Goal: Information Seeking & Learning: Learn about a topic

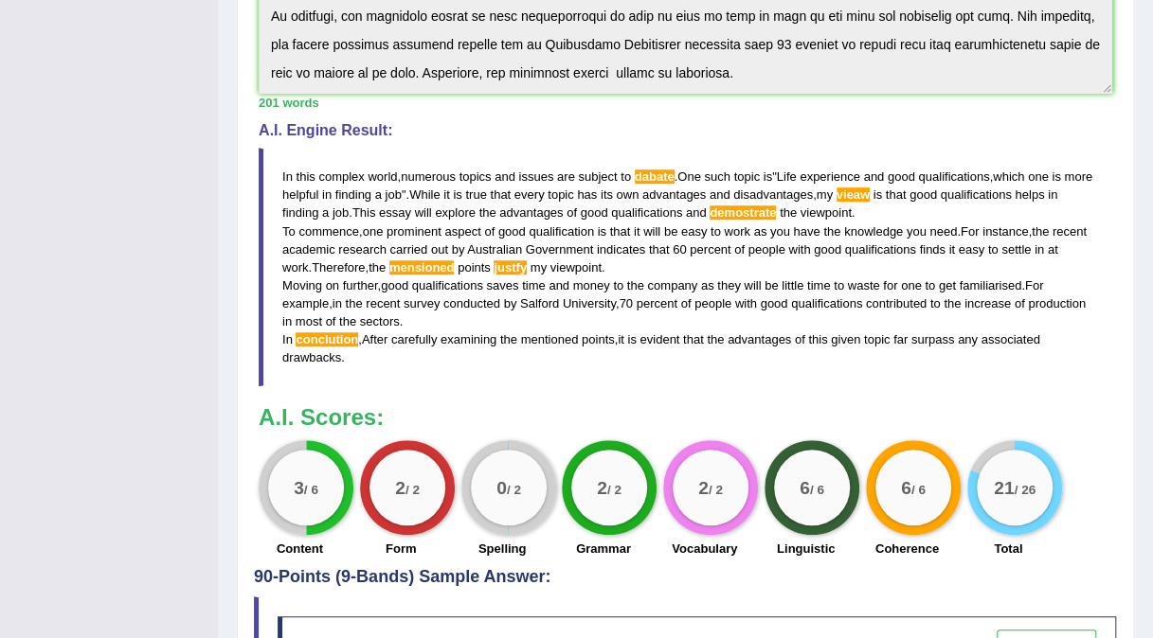
scroll to position [142, 0]
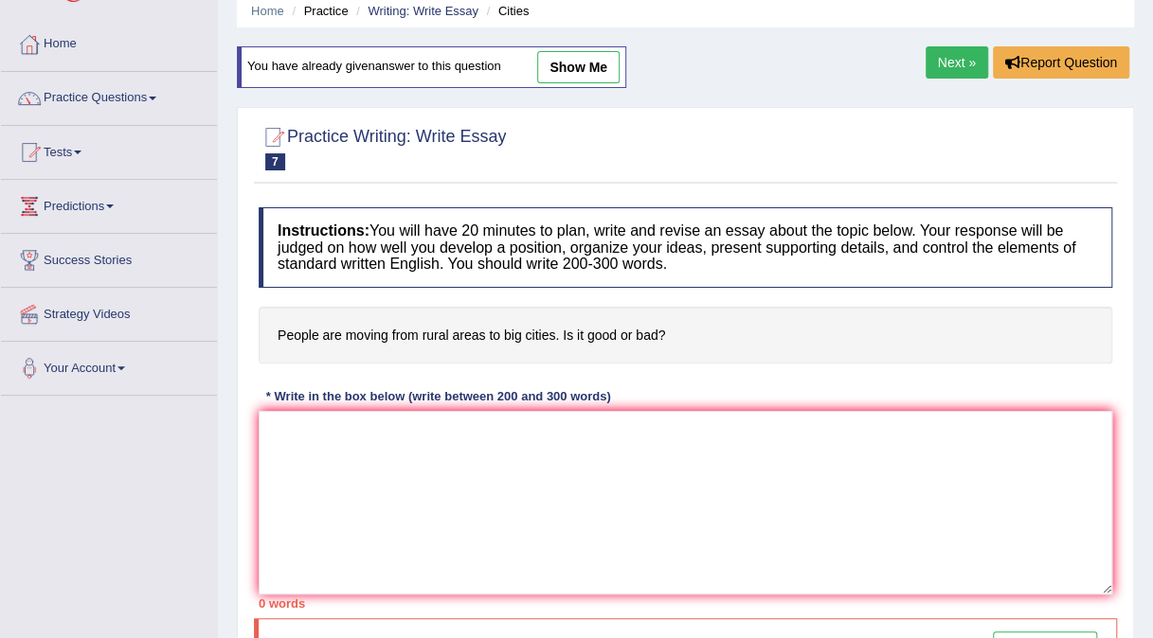
click at [156, 98] on span at bounding box center [153, 99] width 8 height 4
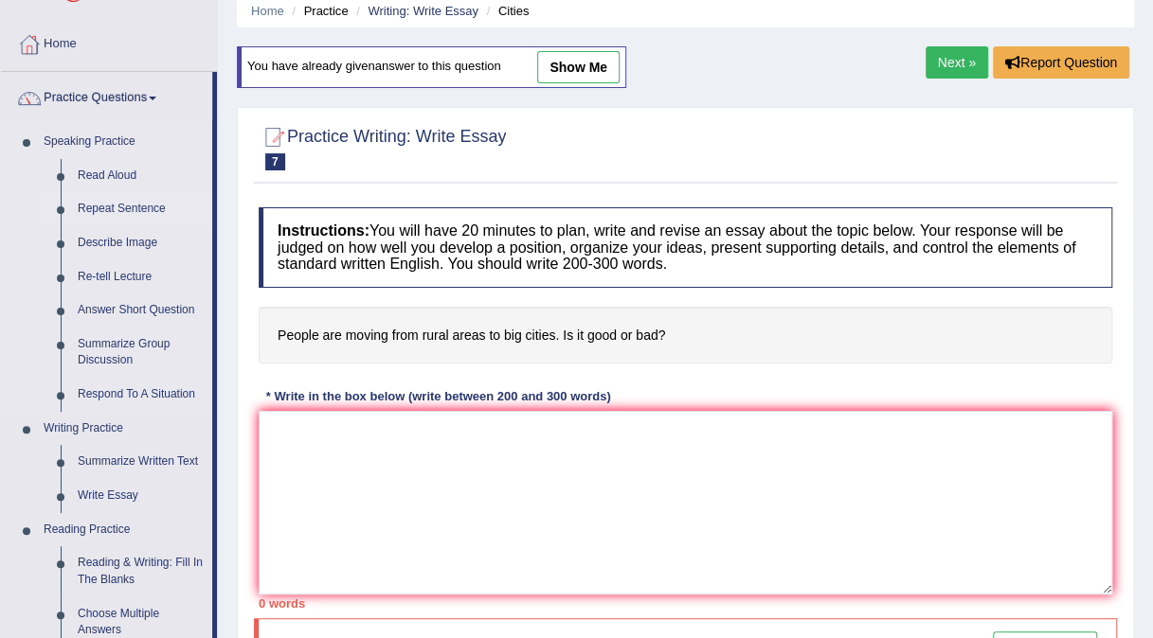
click at [146, 209] on link "Repeat Sentence" at bounding box center [140, 209] width 143 height 34
